Goal: Task Accomplishment & Management: Complete application form

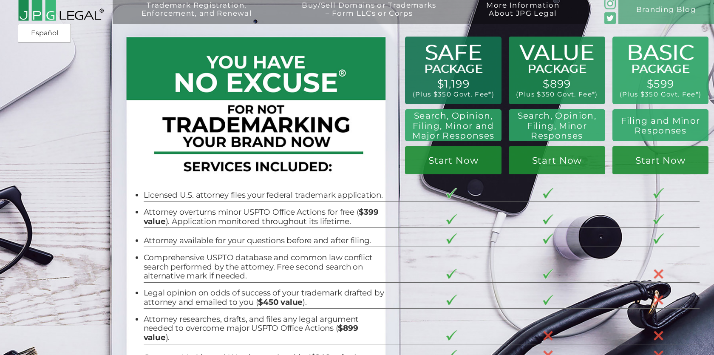
scroll to position [42, 0]
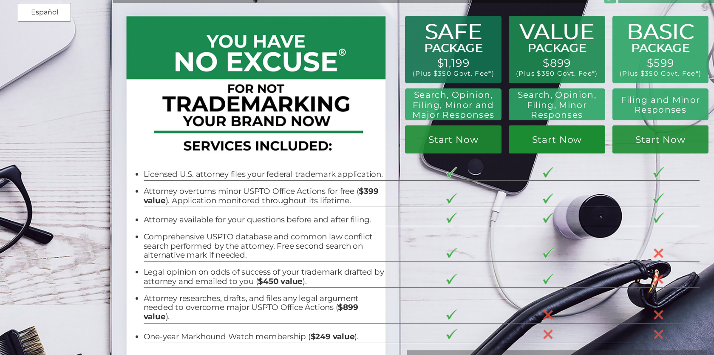
click at [557, 142] on link "Start Now" at bounding box center [557, 139] width 96 height 28
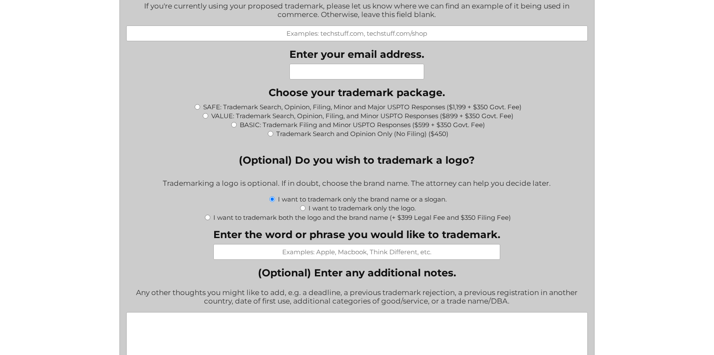
scroll to position [838, 0]
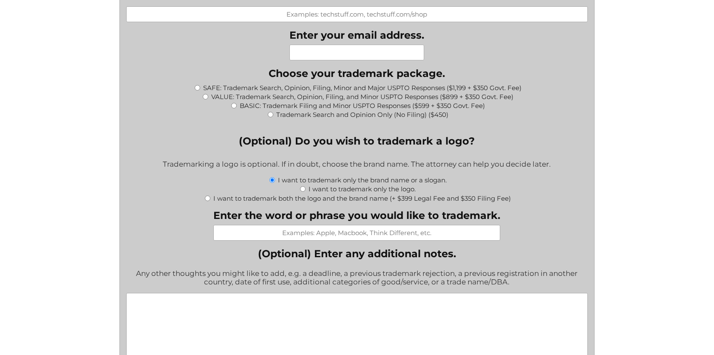
click at [207, 200] on input "I want to trademark both the logo and the brand name (+ $399 Legal Fee and $350…" at bounding box center [208, 198] width 6 height 6
radio input "true"
type input "$749.00"
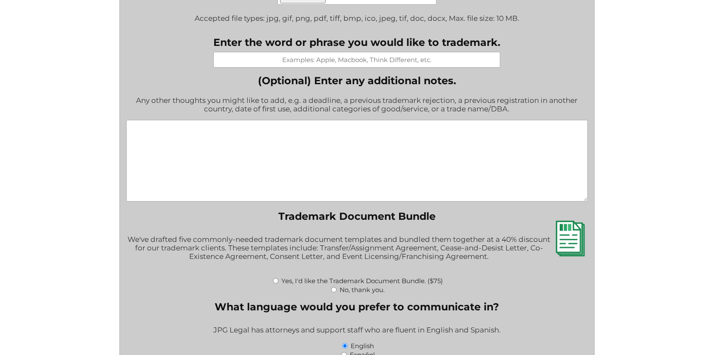
scroll to position [1263, 0]
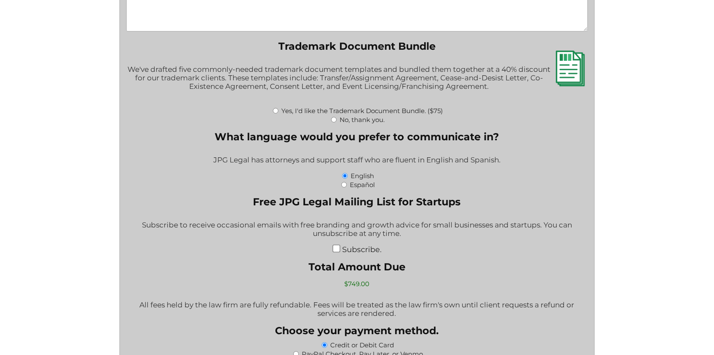
click at [274, 113] on input "Yes, I'd like the Trademark Document Bundle. ($75)" at bounding box center [276, 111] width 6 height 6
radio input "true"
type input "$824.00"
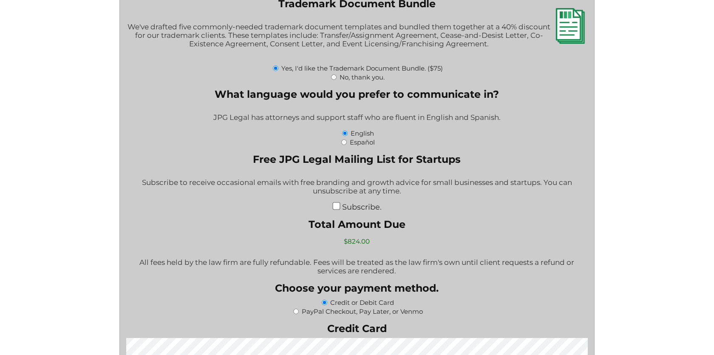
click at [332, 78] on input "No, thank you." at bounding box center [334, 77] width 6 height 6
radio input "true"
type input "$749.00"
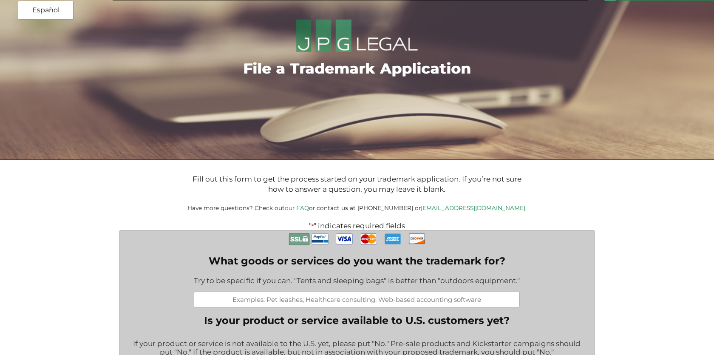
scroll to position [0, 0]
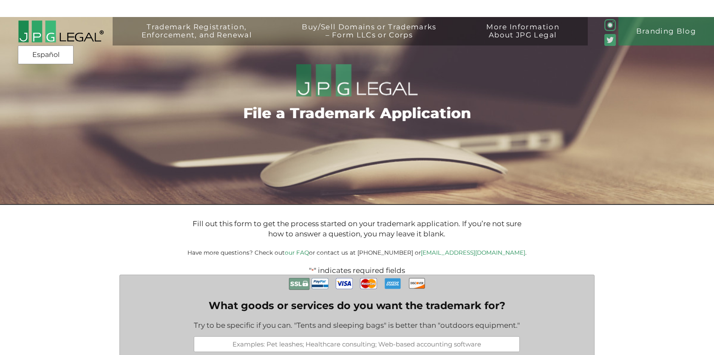
click at [624, 180] on div "File a Trademark Application" at bounding box center [357, 111] width 714 height 188
